Goal: Information Seeking & Learning: Learn about a topic

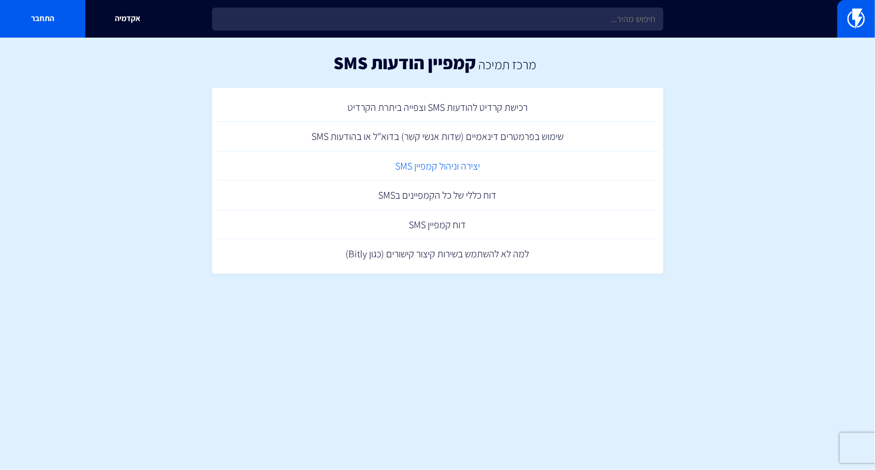
click at [437, 165] on link "יצירה וניהול קמפיין SMS" at bounding box center [437, 166] width 441 height 30
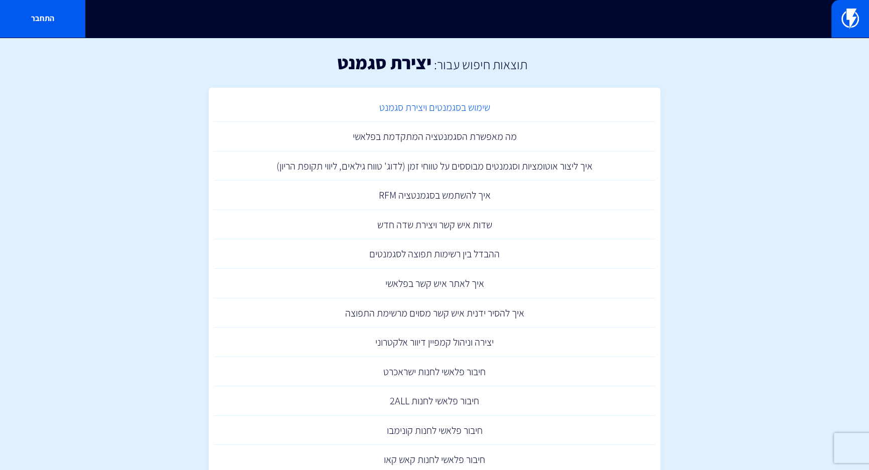
click at [435, 107] on link "שימוש בסגמנטים ויצירת סגמנט" at bounding box center [434, 108] width 441 height 30
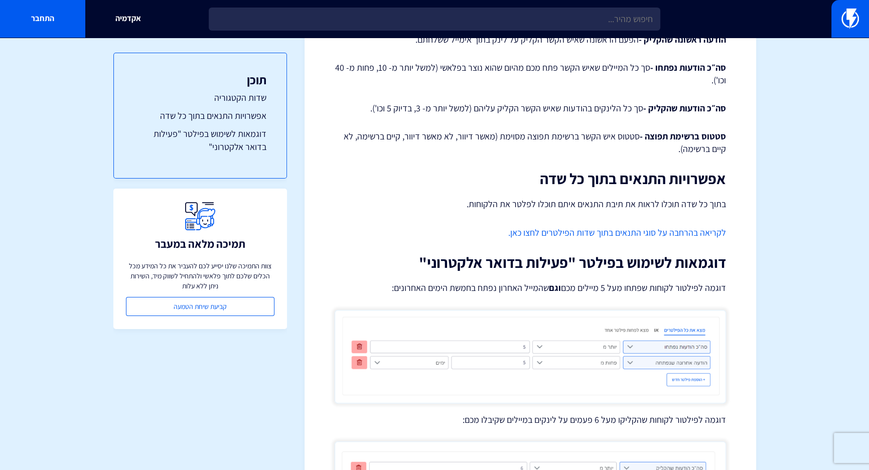
scroll to position [661, 0]
